Goal: Information Seeking & Learning: Learn about a topic

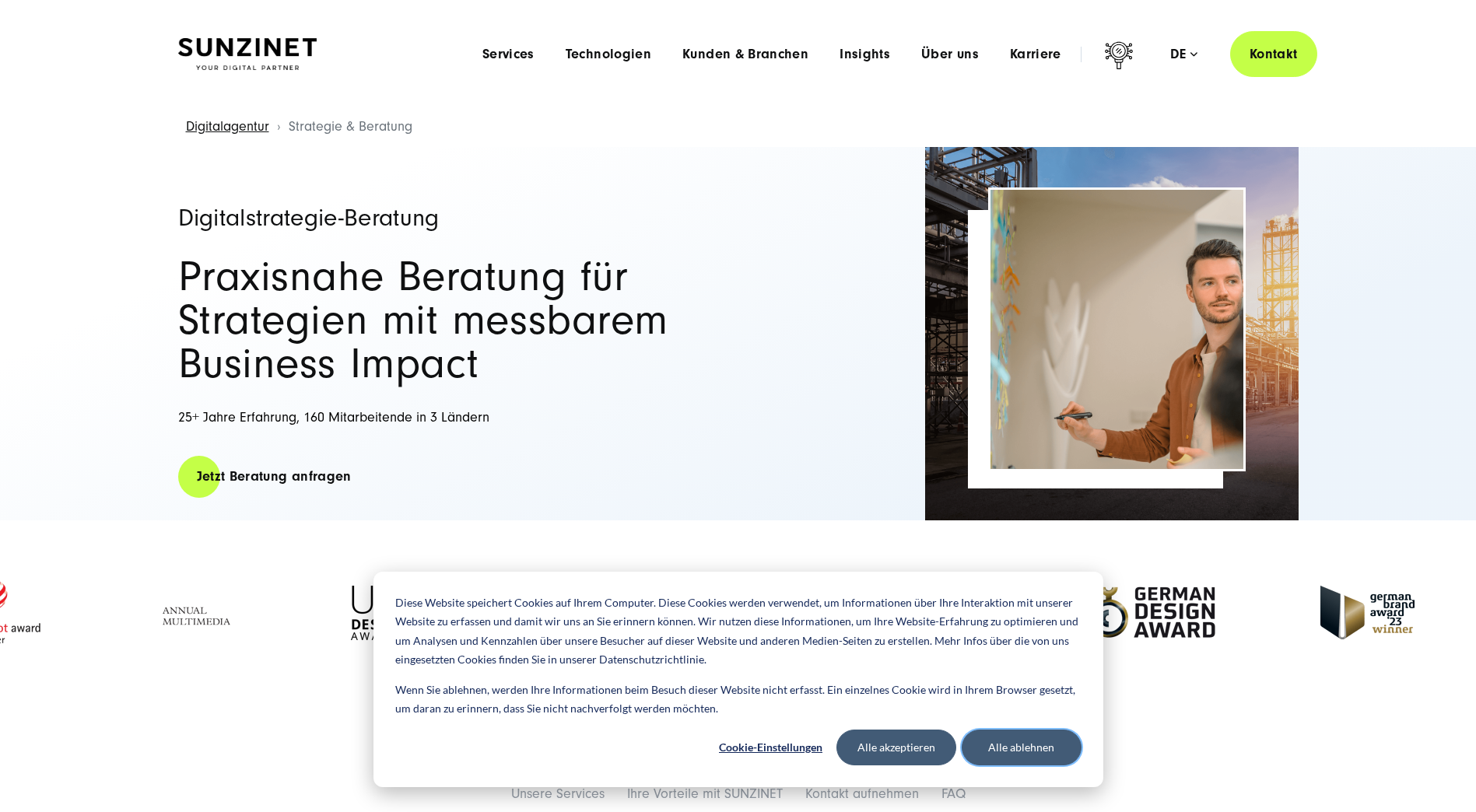
click at [1027, 752] on button "Alle ablehnen" at bounding box center [1022, 747] width 120 height 36
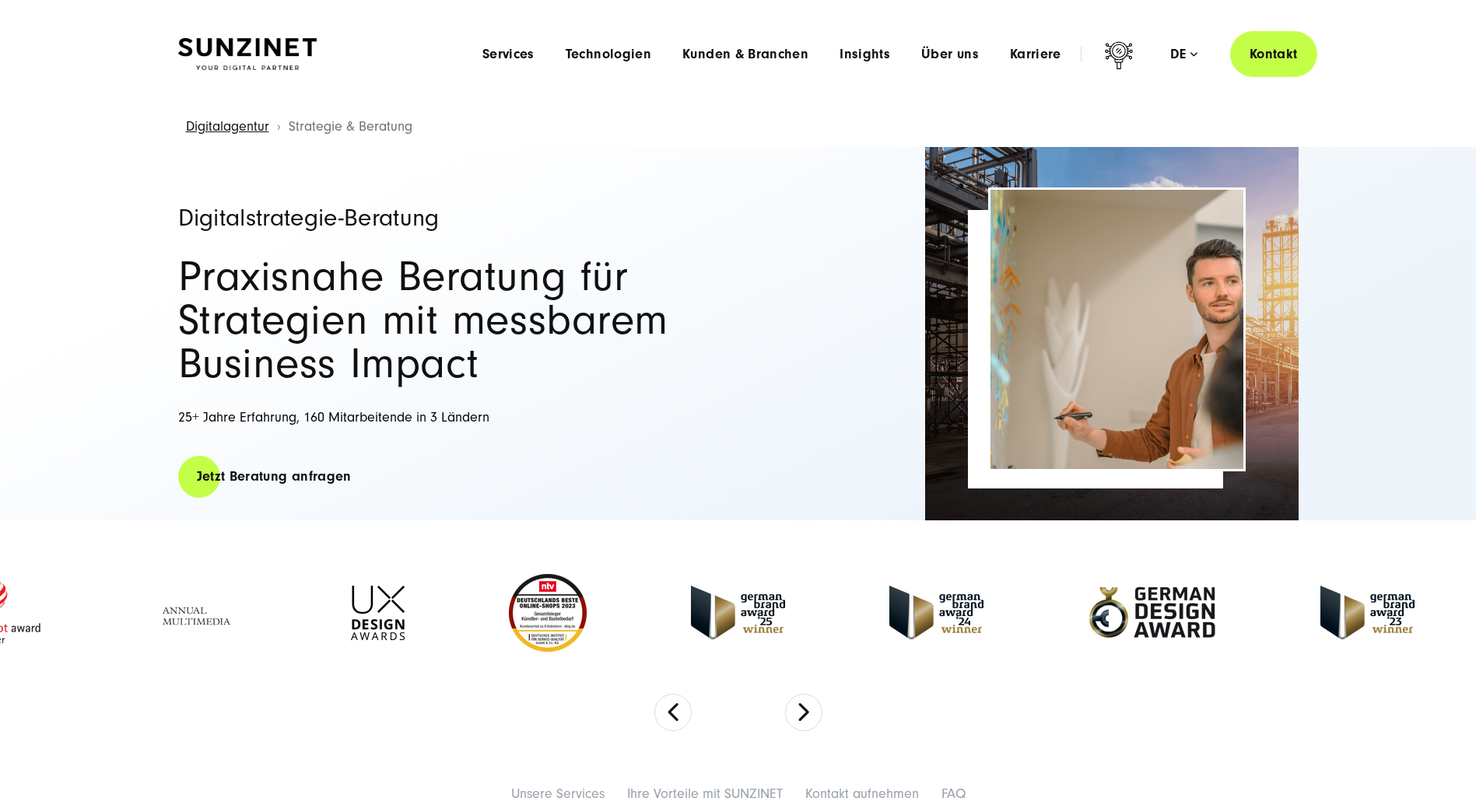
click at [731, 55] on span "Kunden & Branchen" at bounding box center [745, 54] width 126 height 16
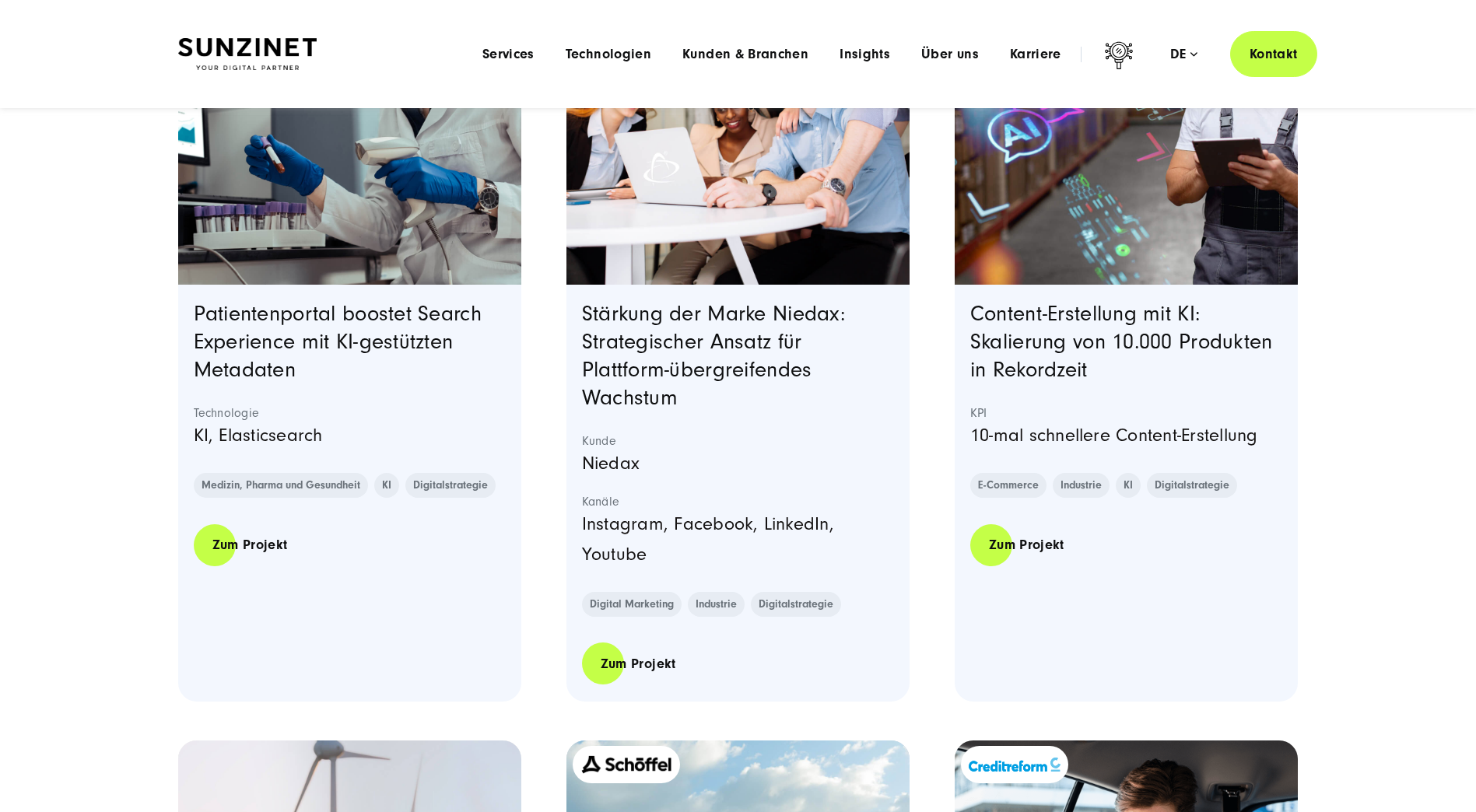
scroll to position [1011, 0]
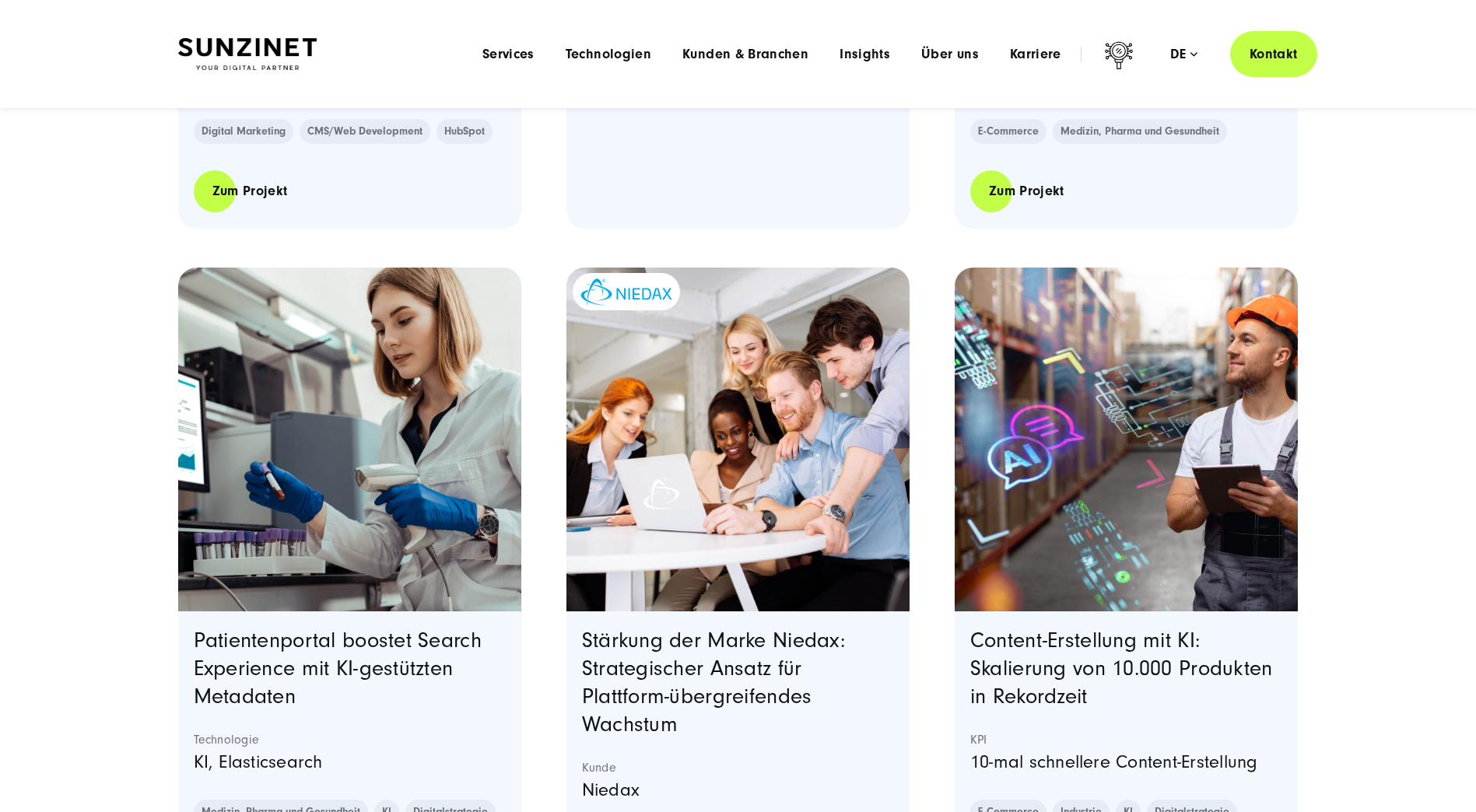
click at [523, 50] on span "Services" at bounding box center [509, 54] width 52 height 16
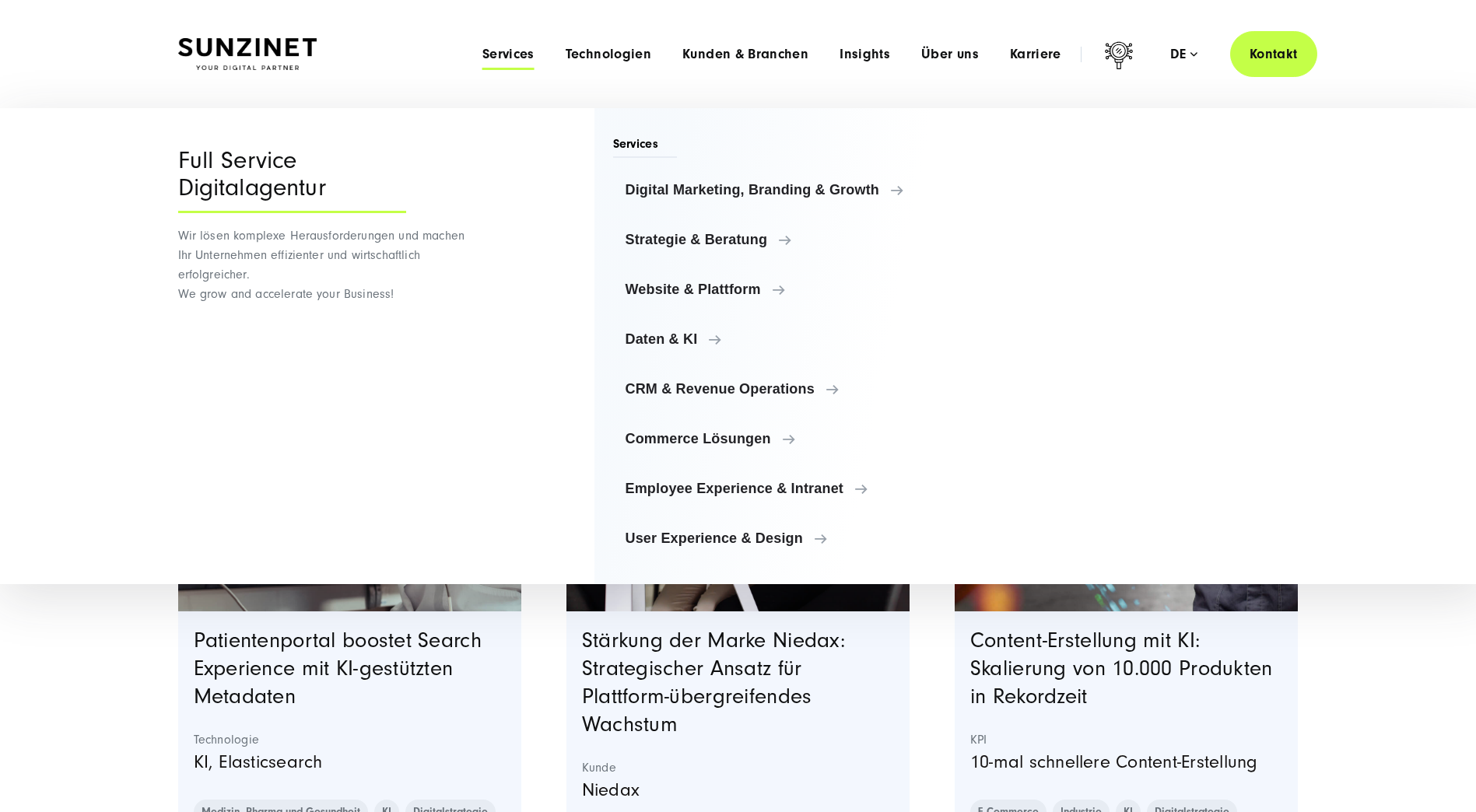
click at [756, 245] on span "Strategie & Beratung" at bounding box center [780, 240] width 309 height 16
